Goal: Find contact information: Find contact information

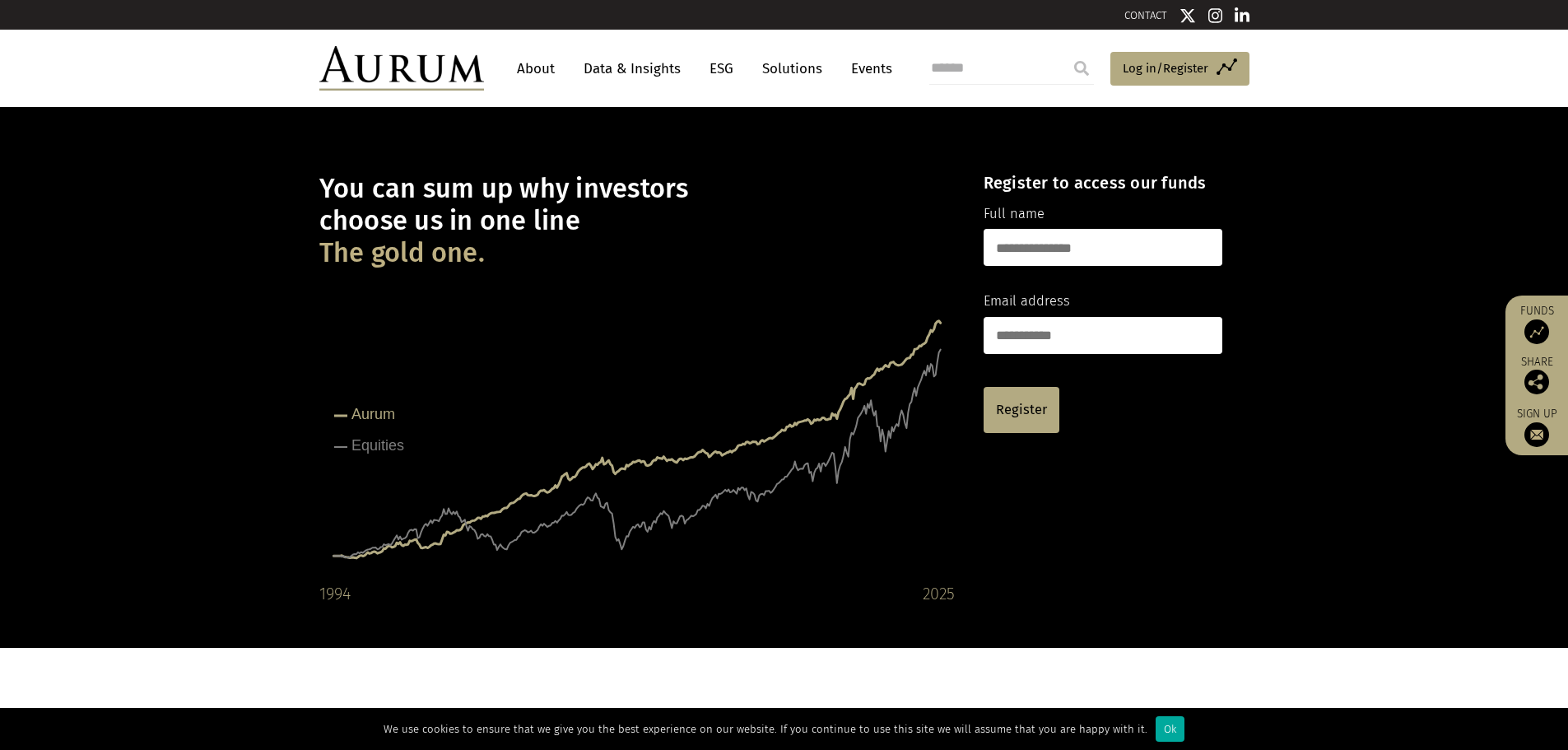
click at [1241, 20] on img at bounding box center [1242, 16] width 15 height 17
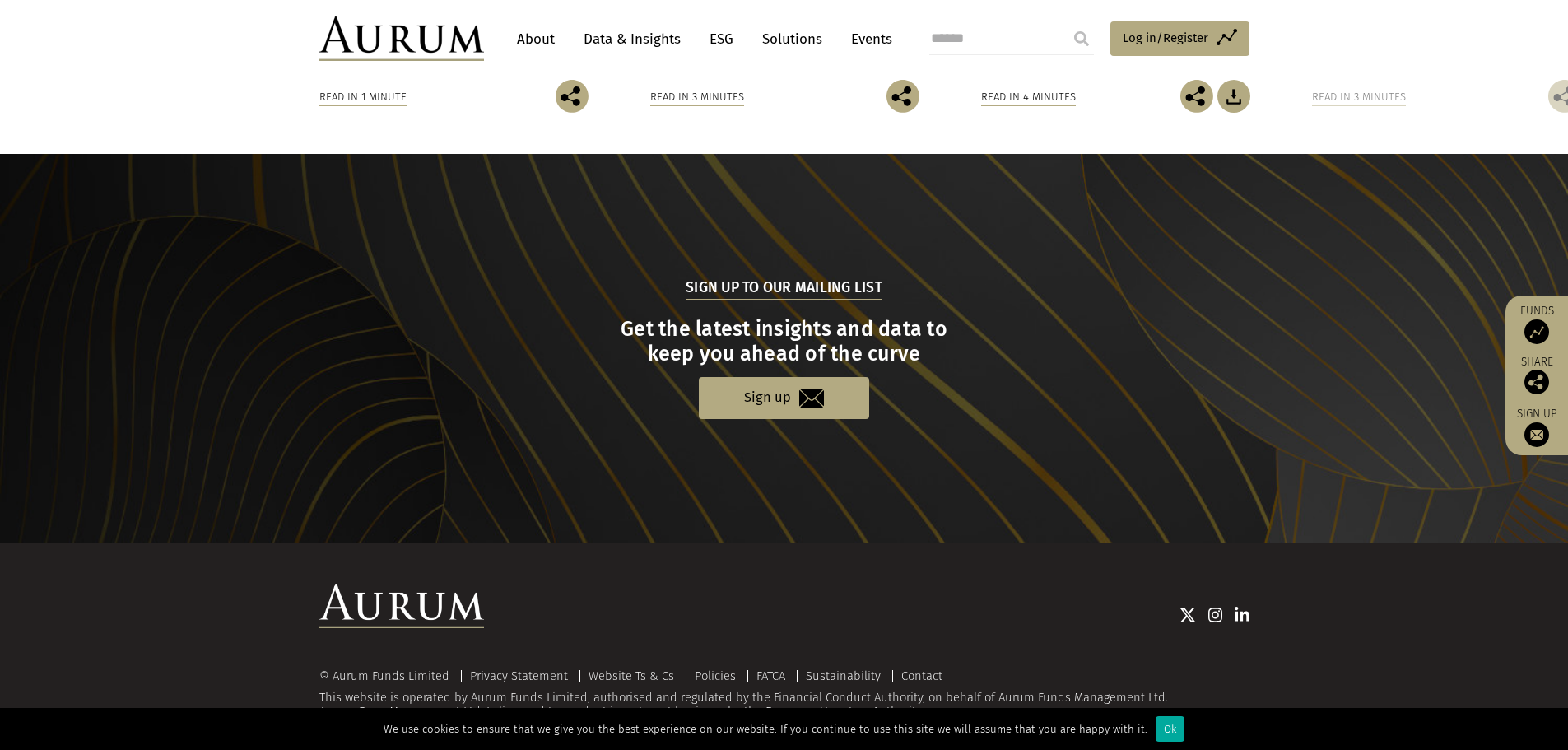
scroll to position [1555, 0]
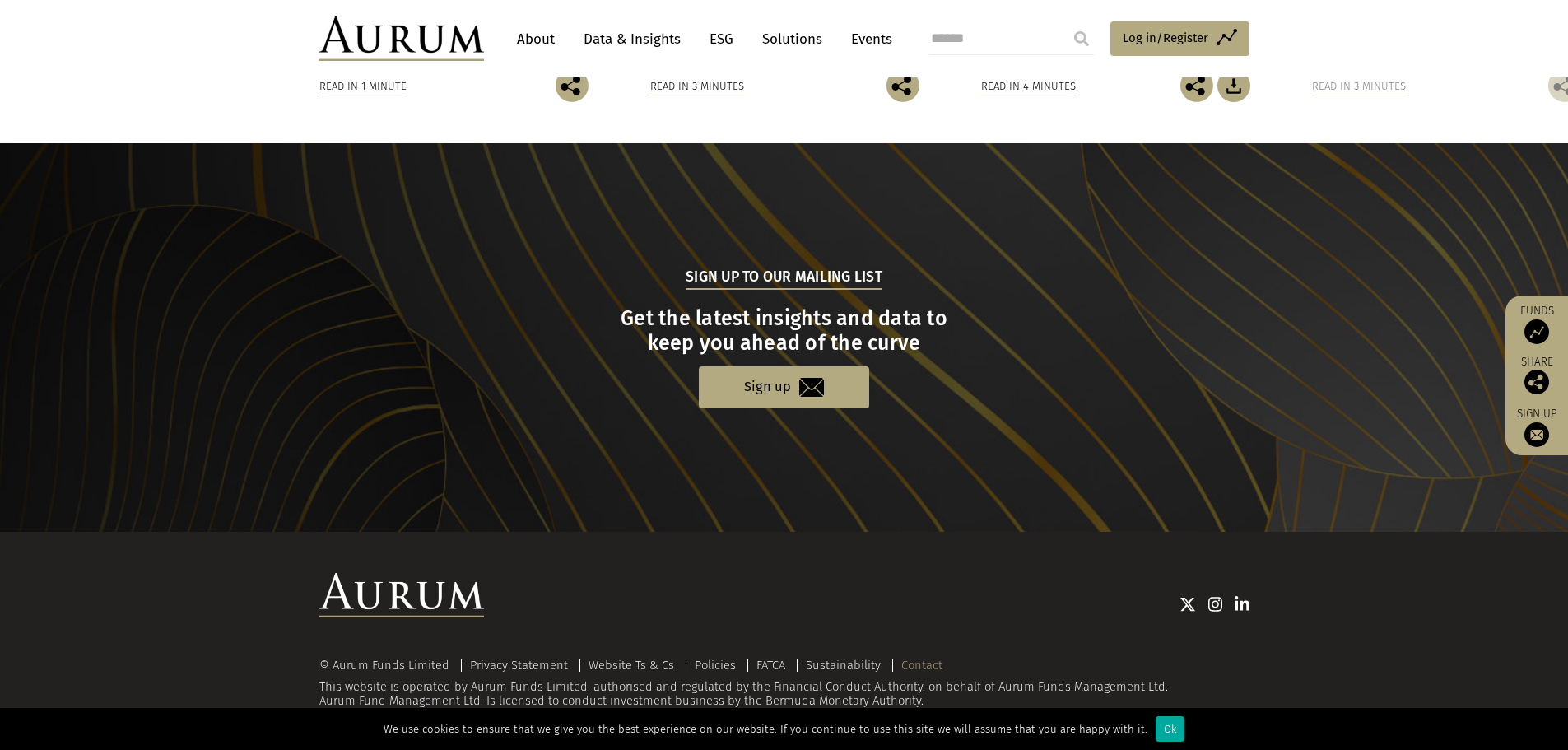
click at [917, 662] on link "Contact" at bounding box center [922, 665] width 41 height 15
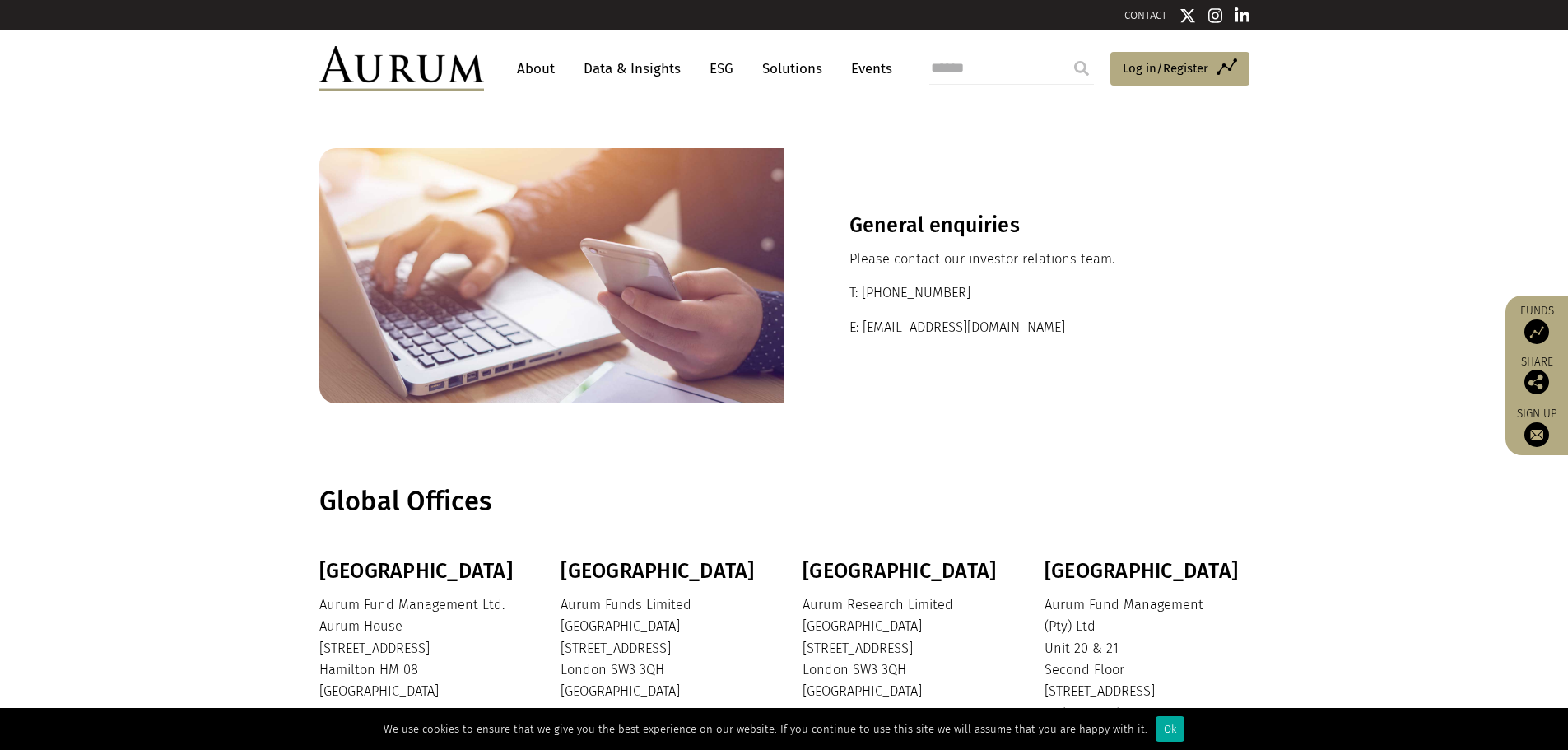
click at [452, 73] on img at bounding box center [401, 68] width 165 height 45
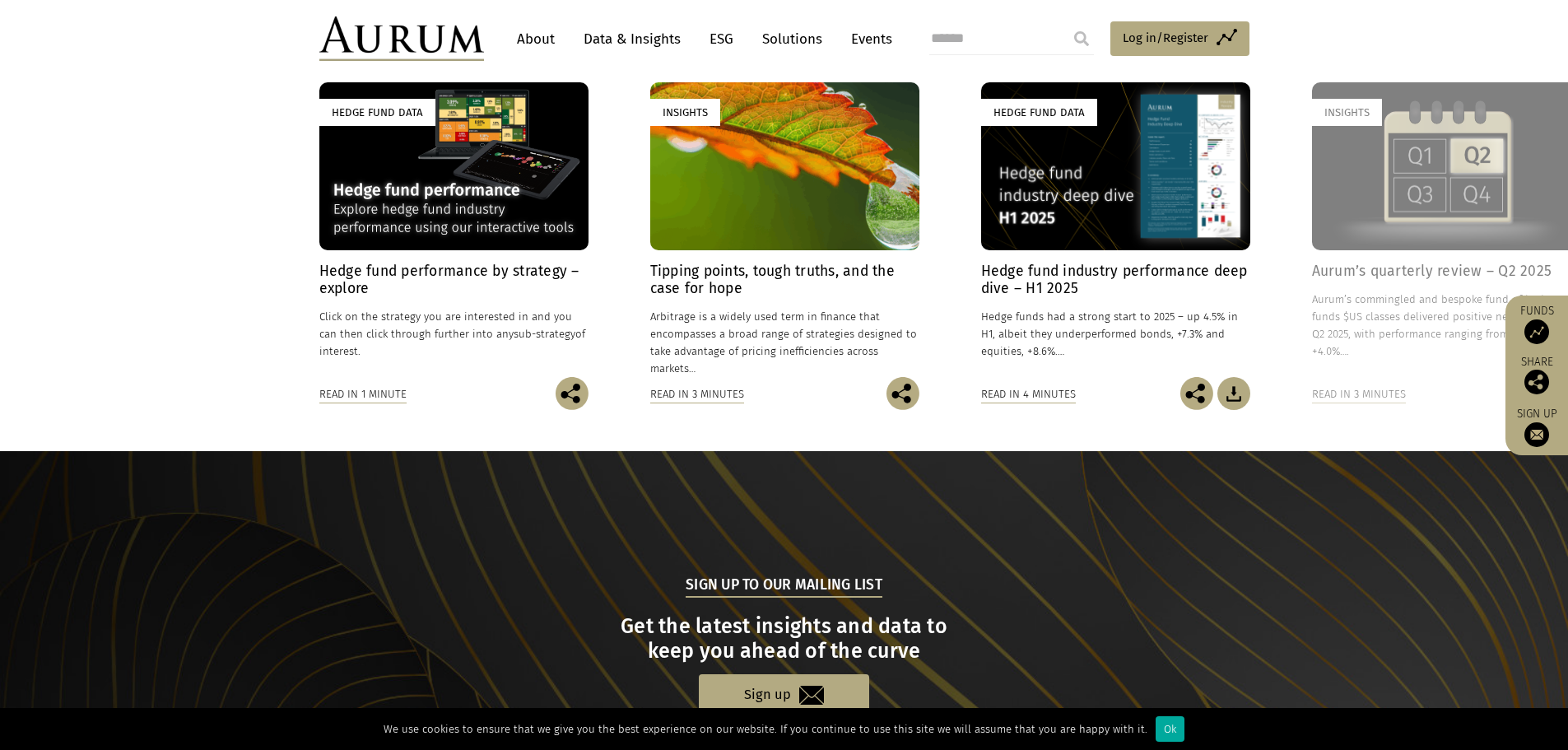
scroll to position [1555, 0]
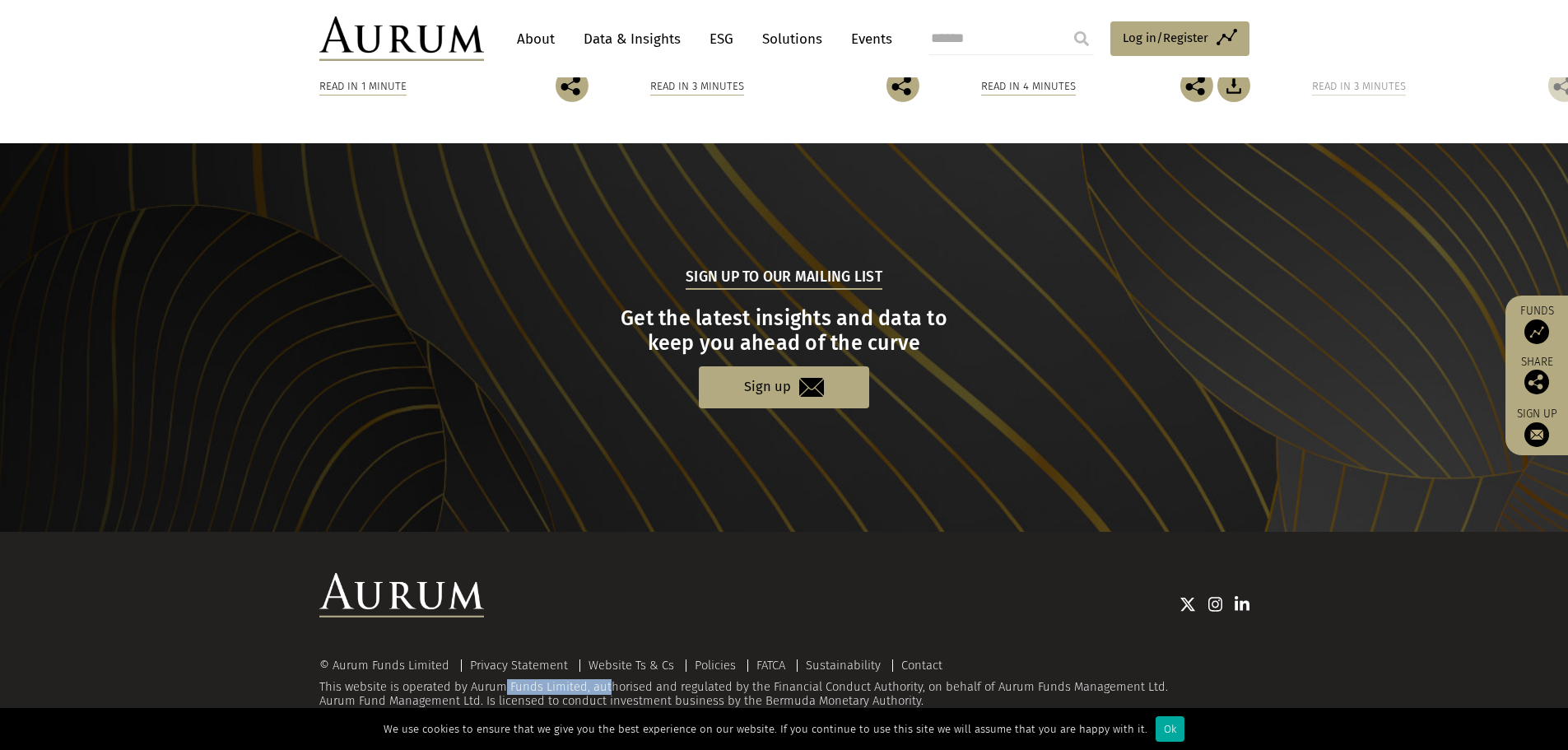
drag, startPoint x: 584, startPoint y: 689, endPoint x: 472, endPoint y: 687, distance: 112.0
click at [472, 687] on div "© Aurum Funds Limited Privacy Statement Website Ts & Cs Policies FATCA Sustaina…" at bounding box center [784, 684] width 930 height 50
